Goal: Task Accomplishment & Management: Use online tool/utility

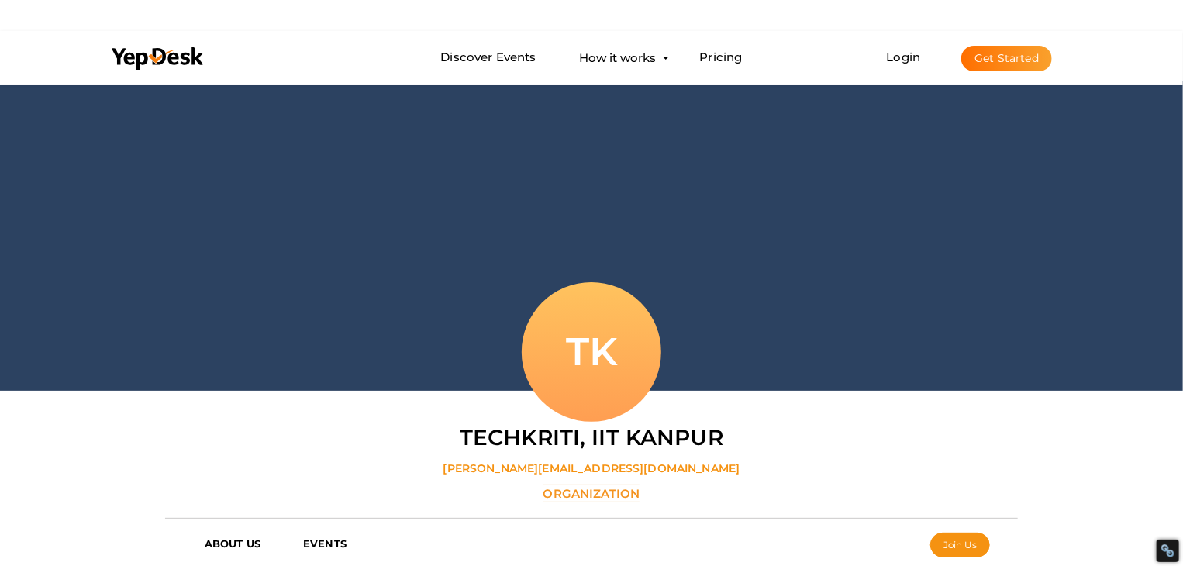
click at [766, 165] on div at bounding box center [591, 236] width 1183 height 310
click at [169, 50] on icon at bounding box center [158, 58] width 93 height 23
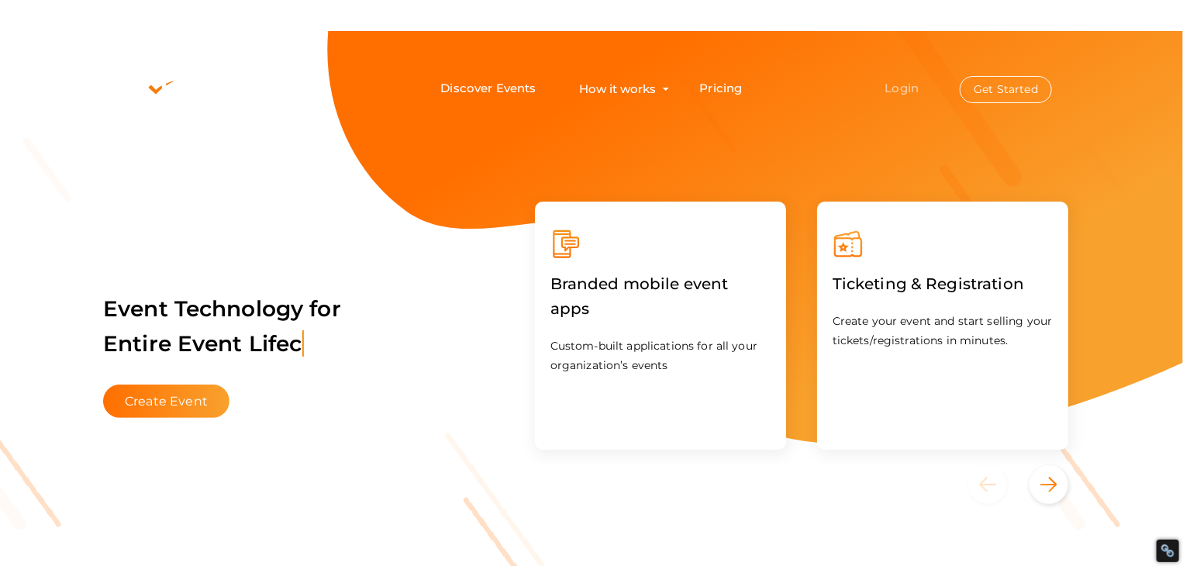
click at [897, 90] on link "Login" at bounding box center [902, 88] width 34 height 15
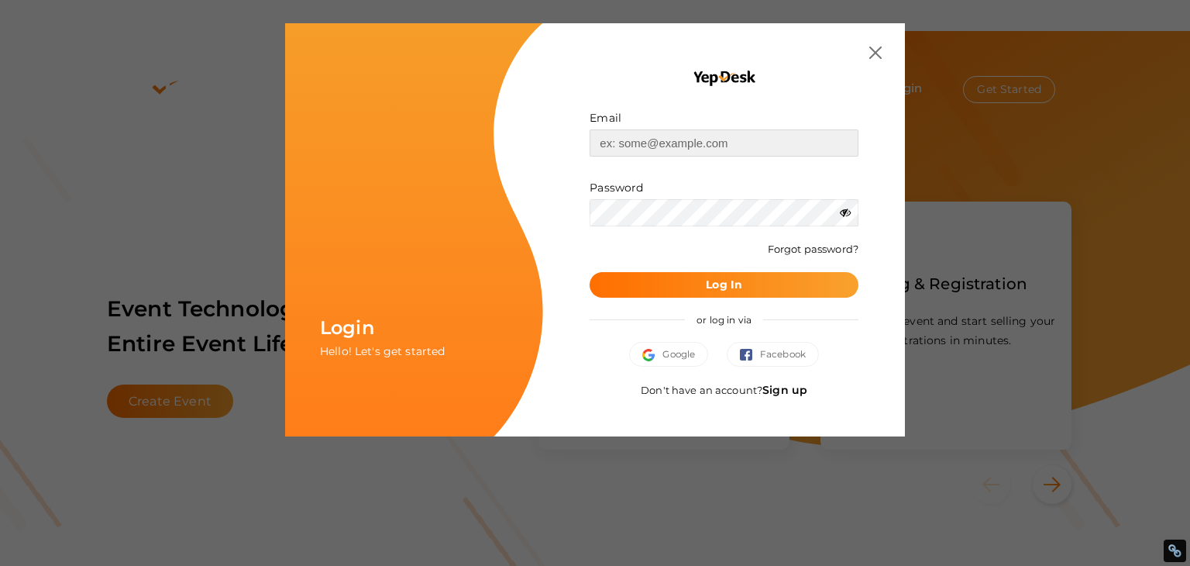
type input "[EMAIL_ADDRESS][DOMAIN_NAME]"
click at [757, 283] on button "Log In" at bounding box center [724, 285] width 269 height 26
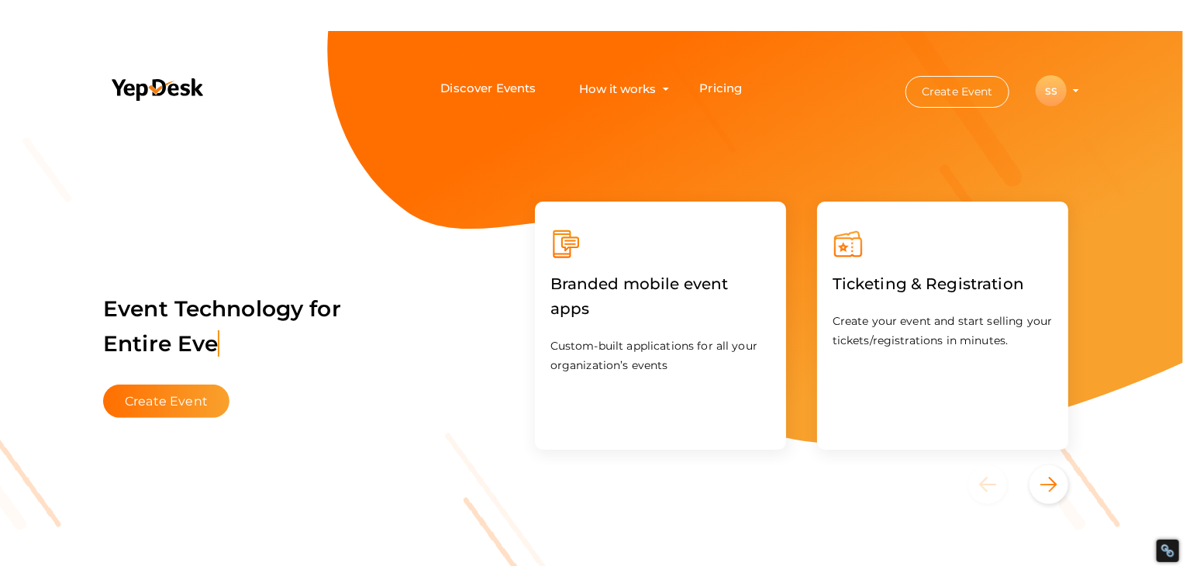
click at [956, 81] on button "Create Event" at bounding box center [957, 92] width 104 height 32
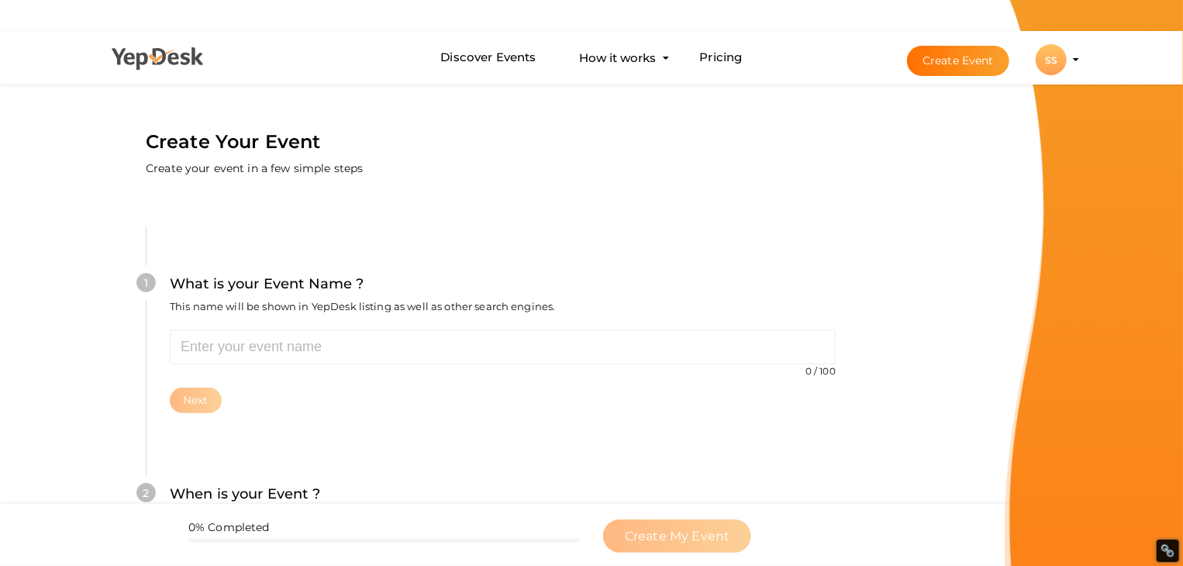
click at [139, 66] on icon at bounding box center [158, 58] width 93 height 23
